Goal: Contribute content: Contribute content

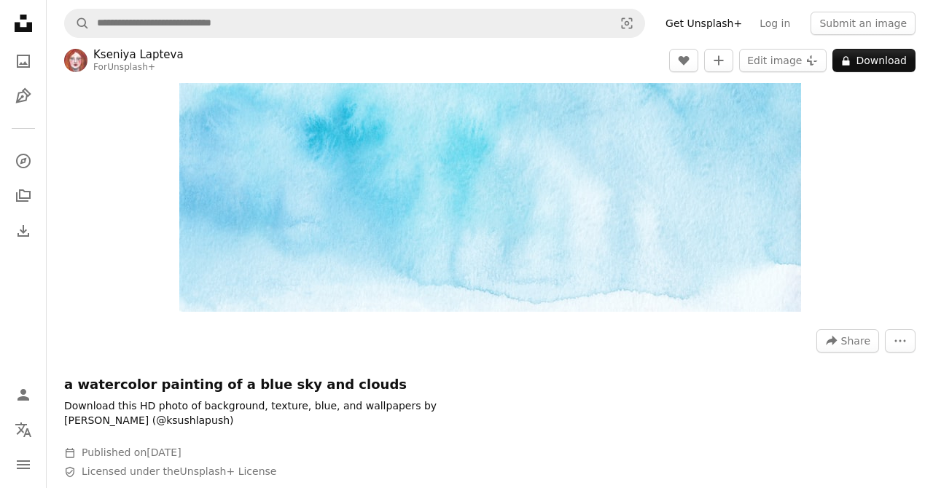
scroll to position [210, 0]
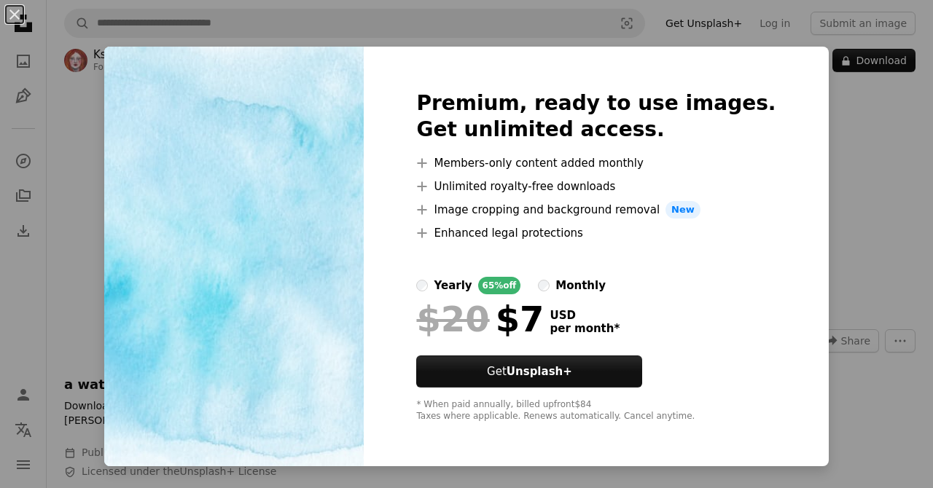
click at [811, 144] on div "An X shape Premium, ready to use images. Get unlimited access. A plus sign Memb…" at bounding box center [466, 244] width 933 height 488
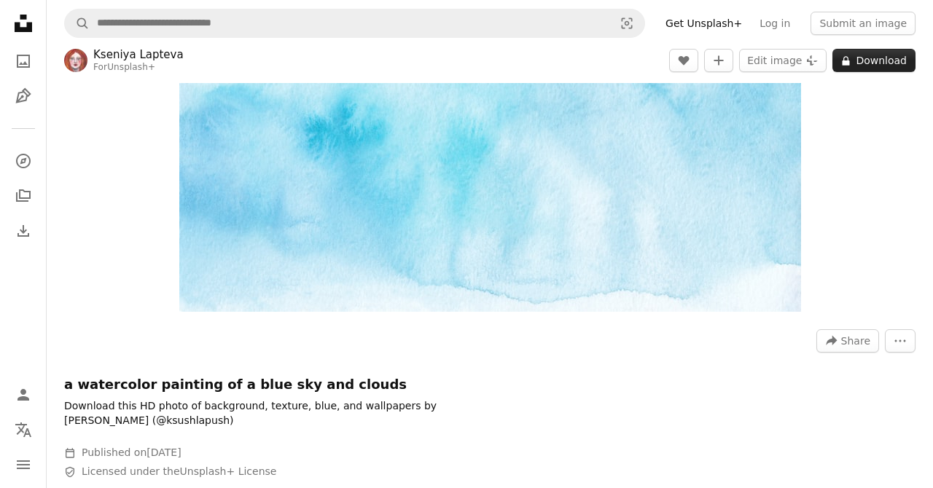
click at [876, 55] on button "A lock Download" at bounding box center [873, 60] width 83 height 23
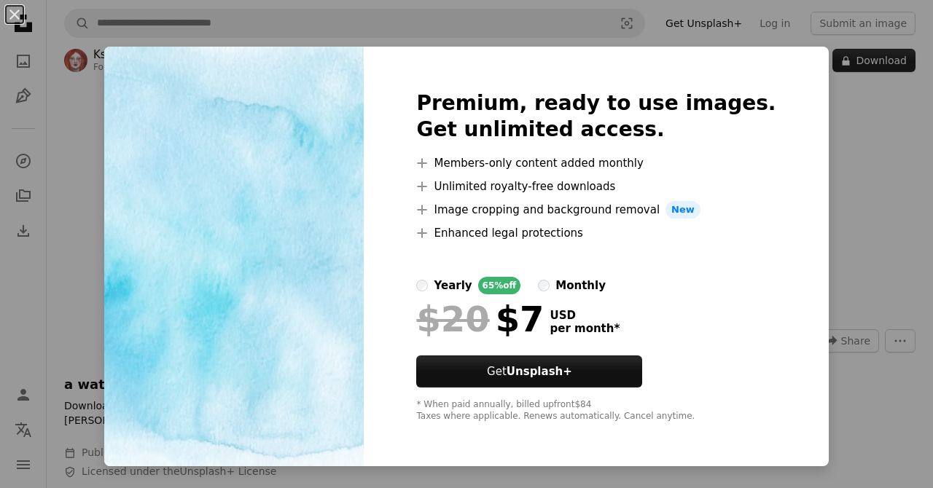
click at [862, 190] on div "An X shape Premium, ready to use images. Get unlimited access. A plus sign Memb…" at bounding box center [466, 244] width 933 height 488
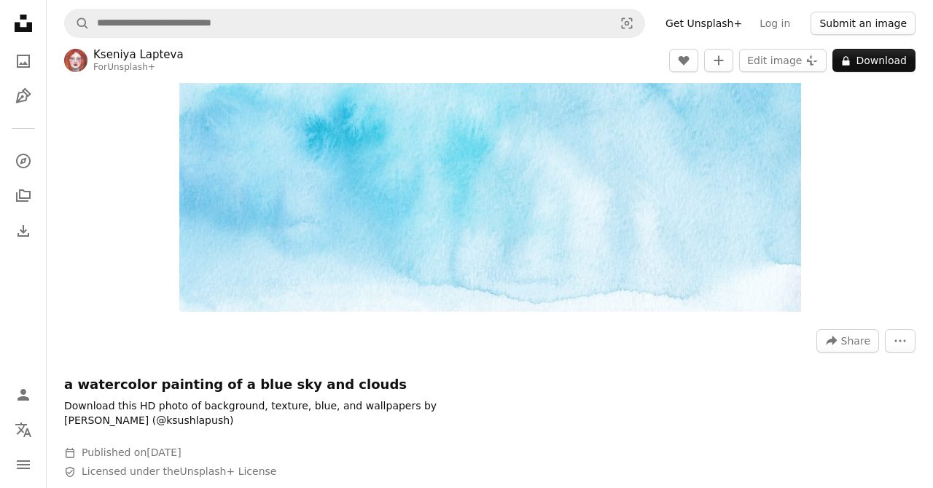
click at [852, 33] on button "Submit an image" at bounding box center [862, 23] width 105 height 23
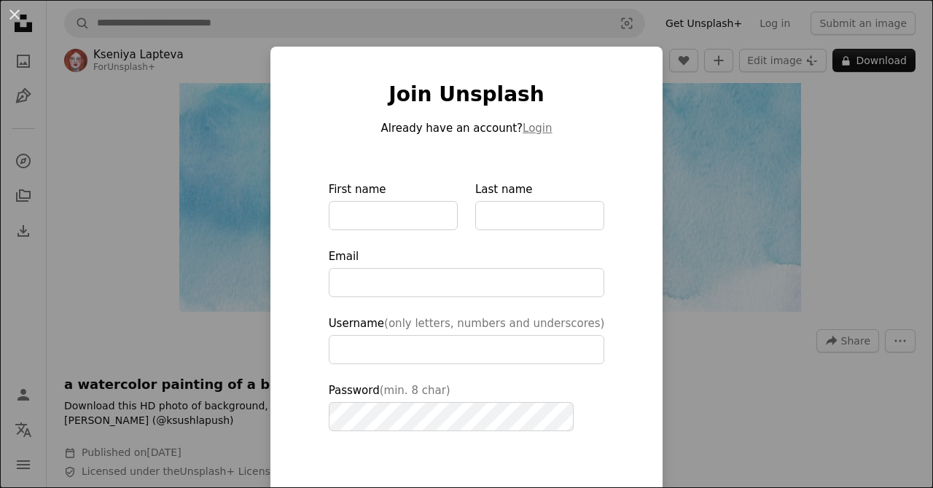
click at [669, 26] on div "An X shape Join Unsplash Already have an account? Login First name Last name Em…" at bounding box center [466, 244] width 933 height 488
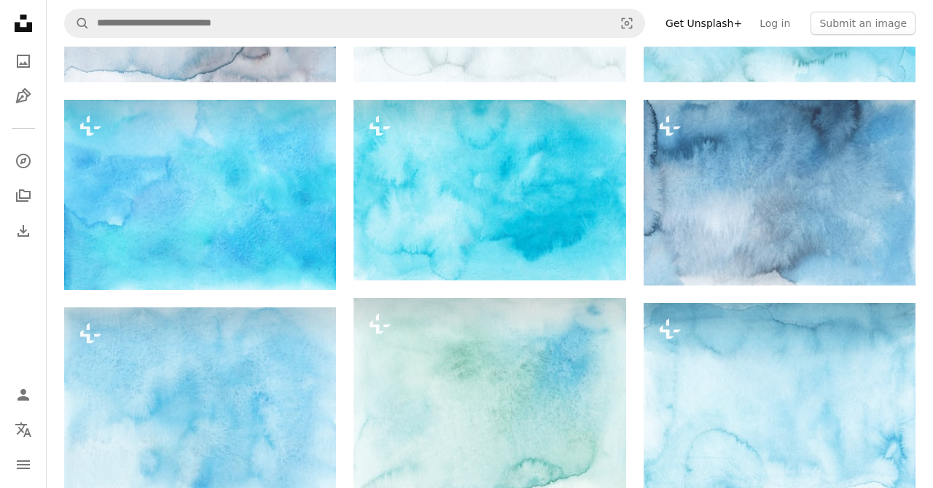
scroll to position [1227, 0]
